Goal: Task Accomplishment & Management: Manage account settings

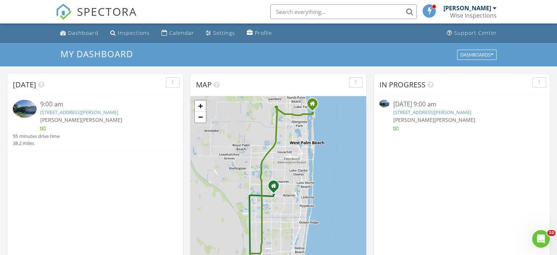
scroll to position [678, 569]
click at [87, 32] on div "Dashboard" at bounding box center [83, 32] width 30 height 7
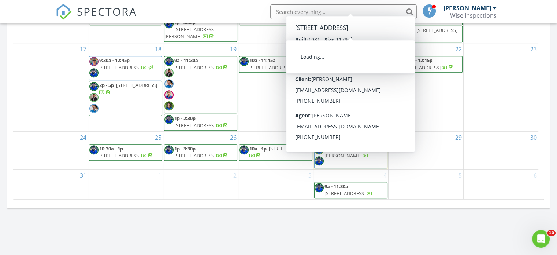
scroll to position [476, 0]
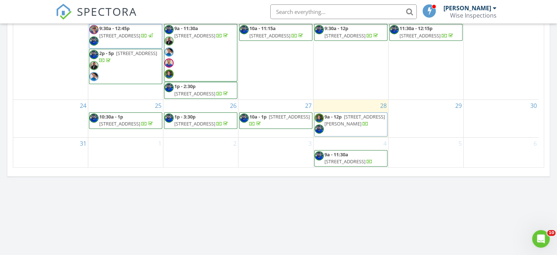
click at [288, 120] on span "[STREET_ADDRESS]" at bounding box center [289, 116] width 41 height 7
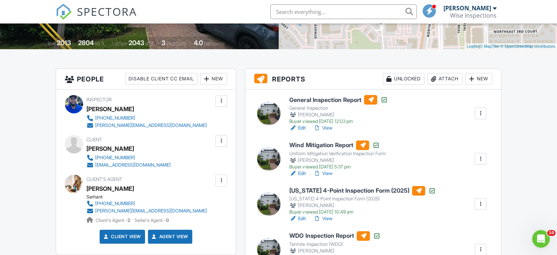
click at [305, 127] on link "Edit" at bounding box center [297, 127] width 16 height 7
